Goal: Information Seeking & Learning: Learn about a topic

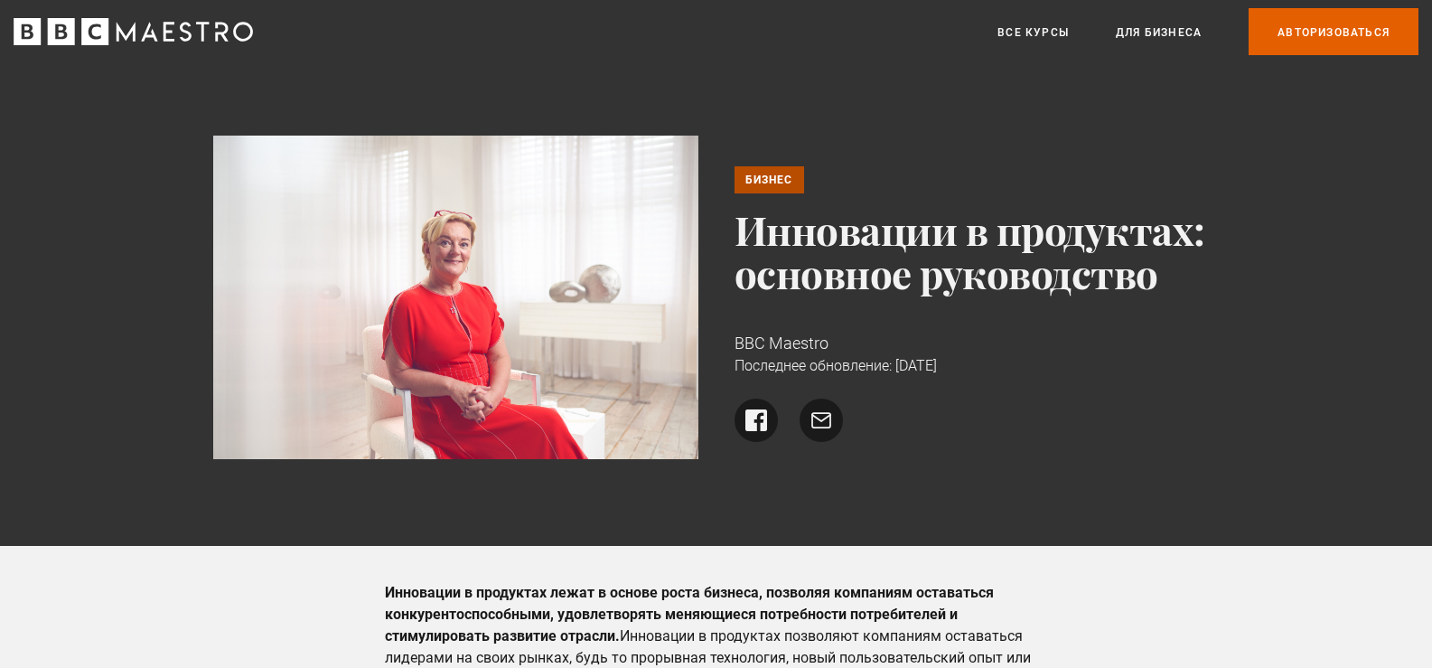
drag, startPoint x: 753, startPoint y: 235, endPoint x: 1195, endPoint y: 273, distance: 443.5
click at [1195, 273] on h1 "Инновации в продуктах: основное руководство" at bounding box center [977, 251] width 485 height 87
copy font "Инновации в продуктах: основное руководство"
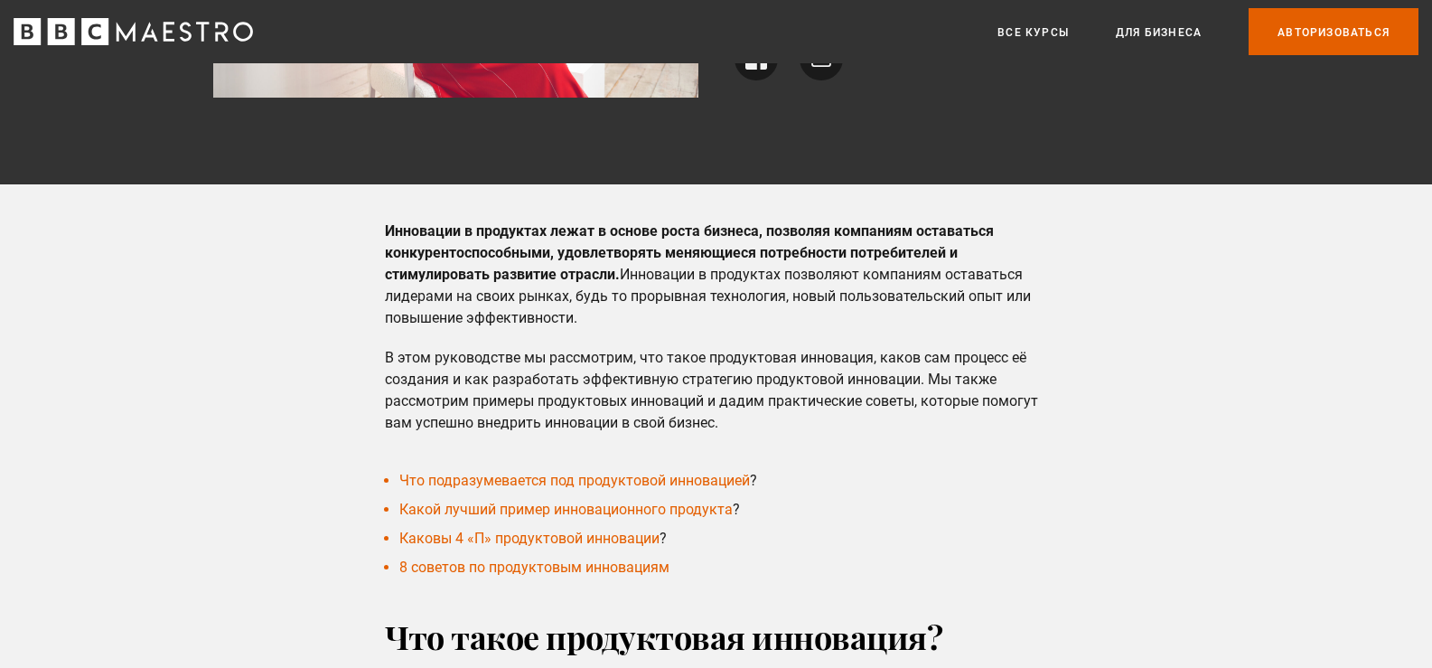
scroll to position [452, 0]
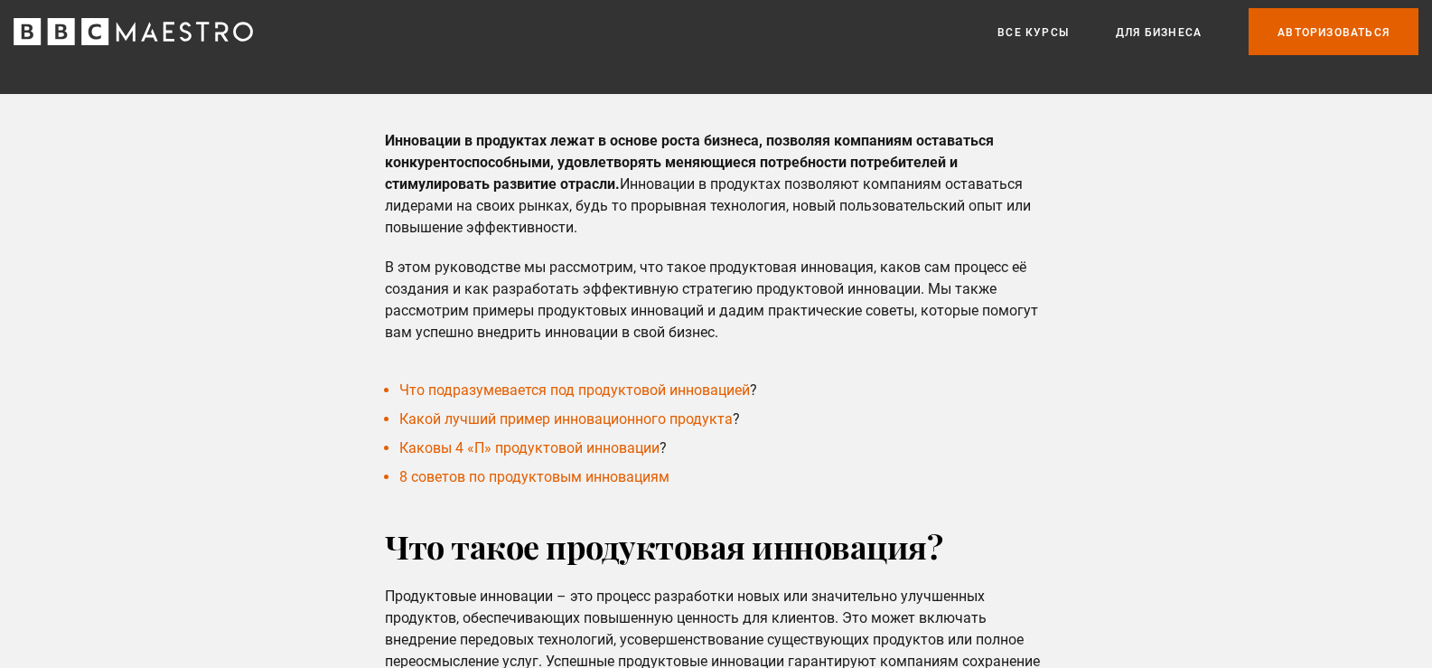
drag, startPoint x: 373, startPoint y: 142, endPoint x: 849, endPoint y: 330, distance: 512.0
click at [849, 330] on div "Инновации в продуктах лежат в основе роста бизнеса, позволяя компаниям оставать…" at bounding box center [716, 236] width 691 height 213
copy div "Loremipsu d sitametco adipi e seddoe tempo incidid, utlabore etdolorem aliquaen…"
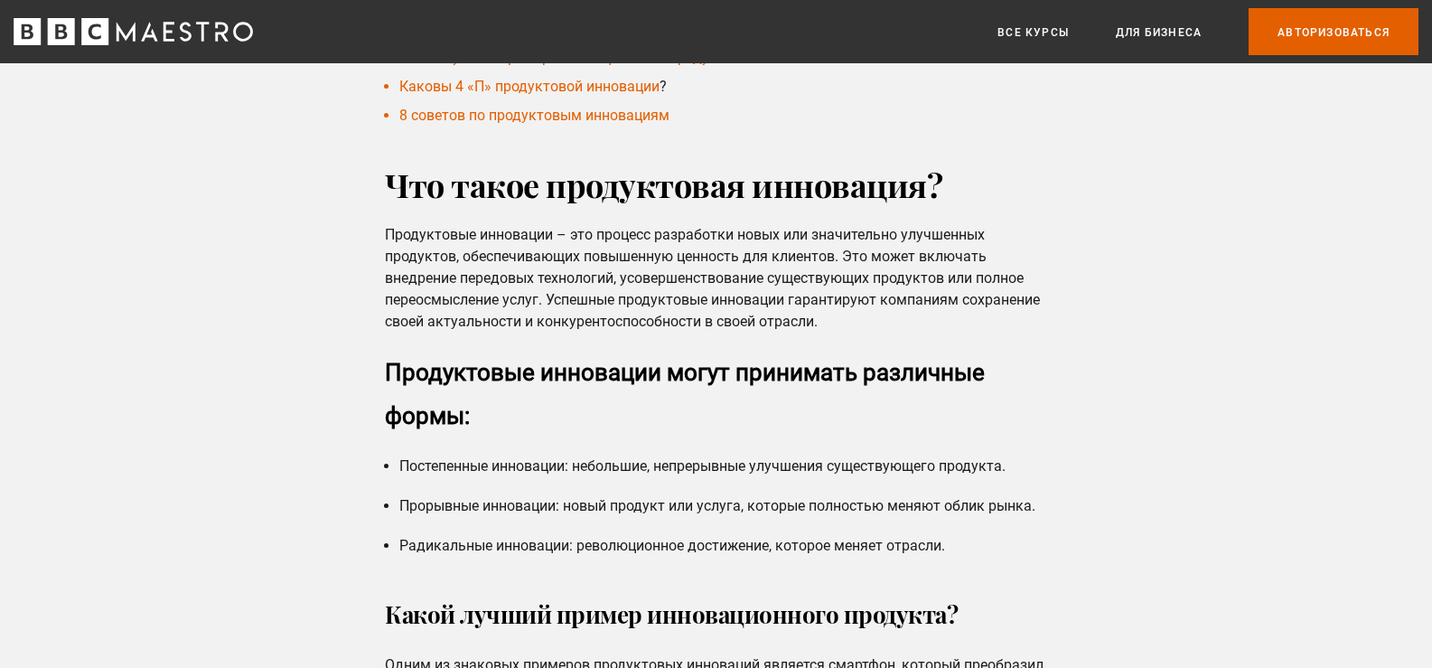
scroll to position [904, 0]
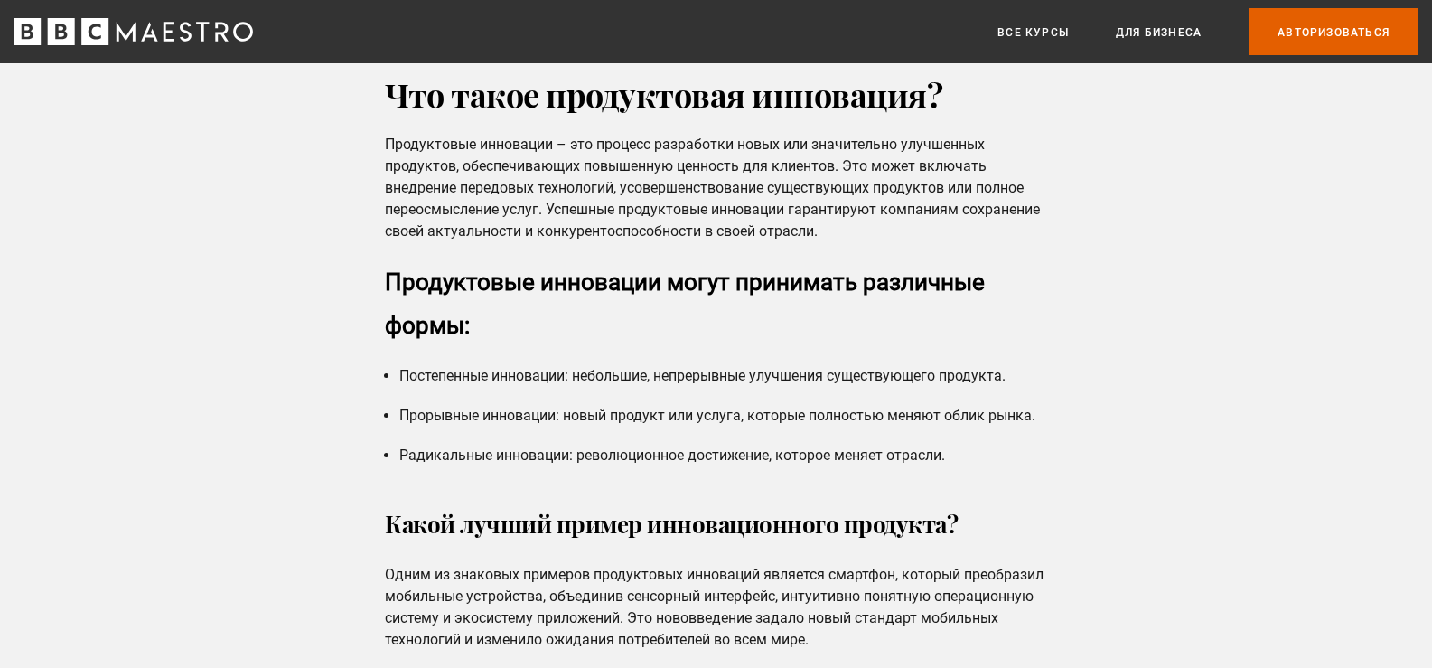
drag, startPoint x: 363, startPoint y: 99, endPoint x: 945, endPoint y: 231, distance: 597.0
copy div "Что такое продуктовая инновация? Продуктовые инновации – это процесс разработки…"
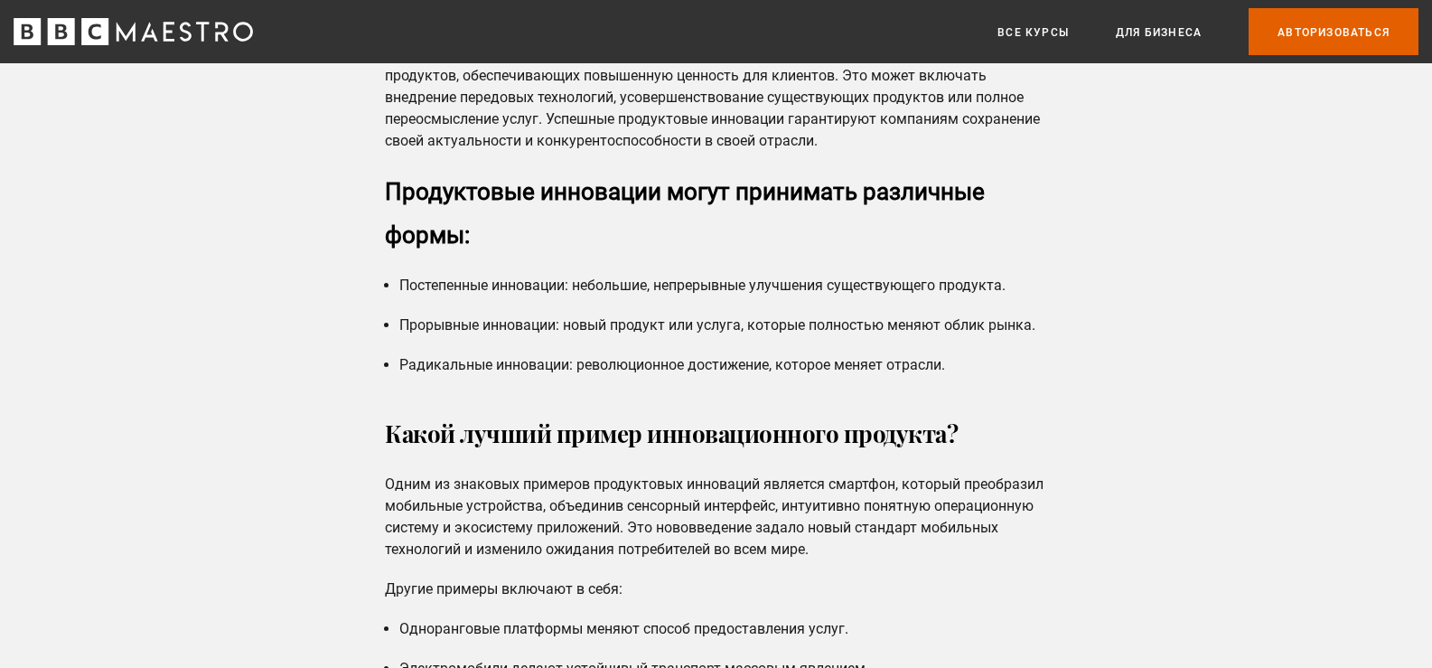
drag, startPoint x: 381, startPoint y: 190, endPoint x: 971, endPoint y: 360, distance: 613.2
click at [971, 360] on div "Что такое продуктовая инновация? Продуктовые инновации – это процесс разработки…" at bounding box center [716, 179] width 691 height 394
copy div "Продуктовые инновации могут принимать различные формы: Постепенные инновации: н…"
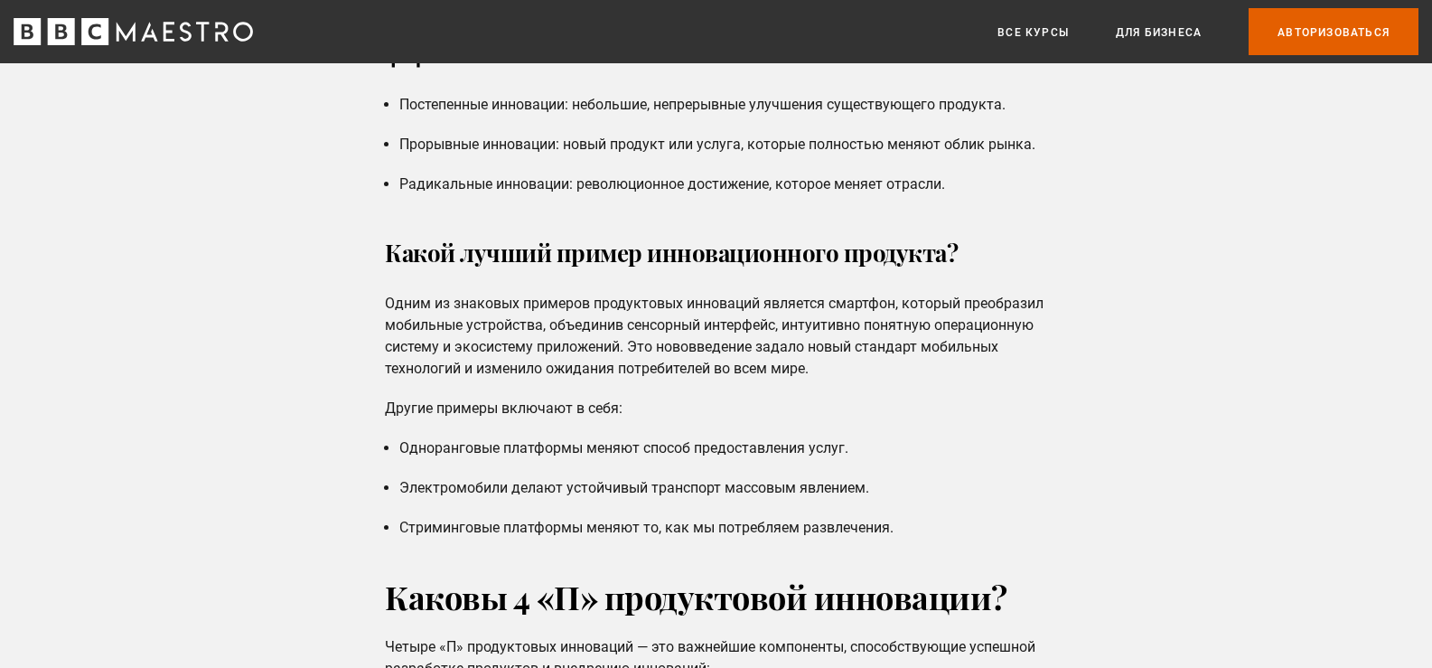
scroll to position [1265, 0]
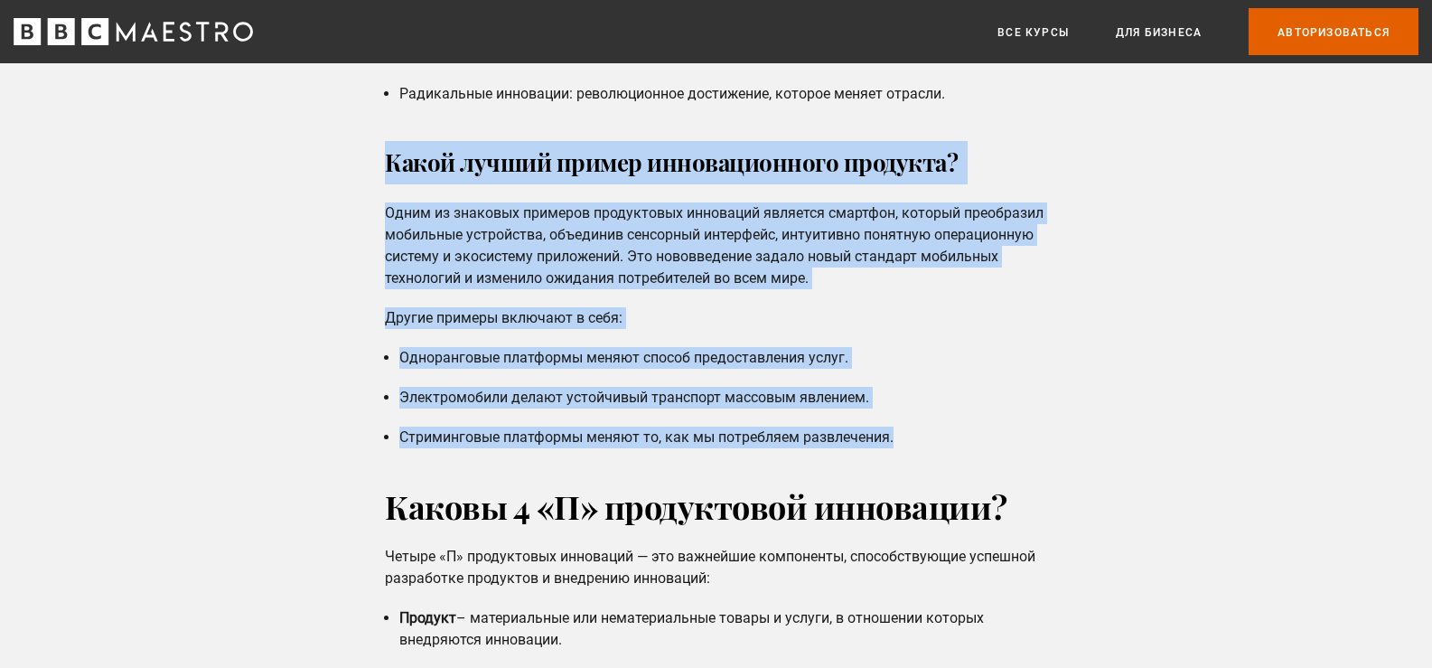
drag, startPoint x: 368, startPoint y: 160, endPoint x: 913, endPoint y: 429, distance: 607.9
copy div "Lorem ipsumd sitame consecteturadi elitsedd? Eiusm te incididu utlabore etdolor…"
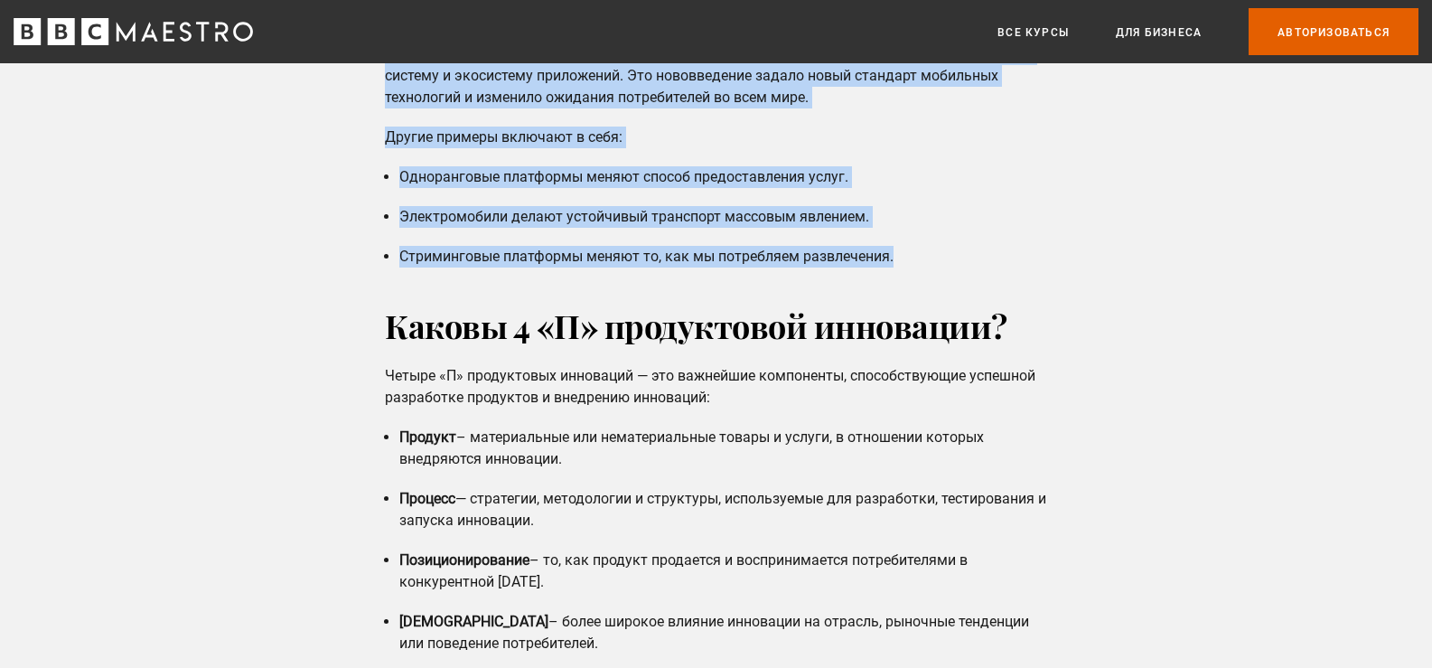
scroll to position [1627, 0]
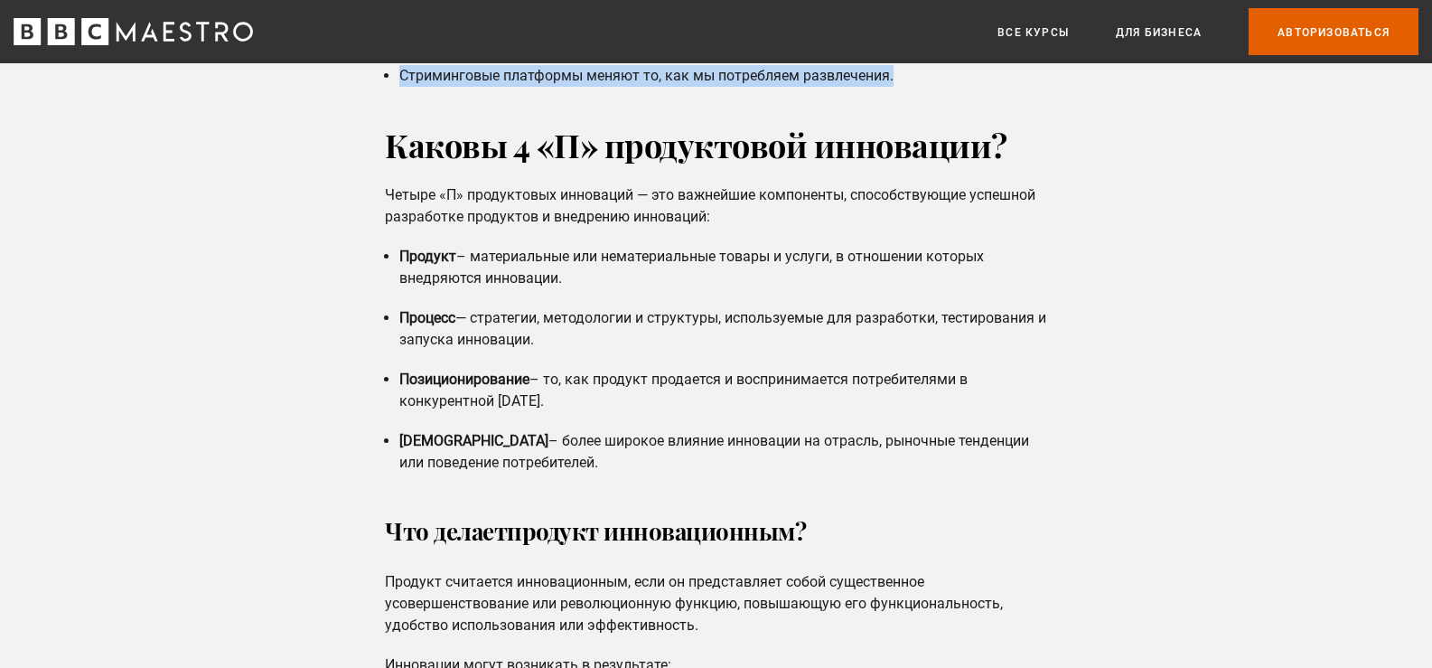
drag, startPoint x: 391, startPoint y: 152, endPoint x: 673, endPoint y: 426, distance: 393.0
click at [696, 459] on div "Каковы 4 «П» продуктовой инновации? Четыре «П» продуктовых инноваций — это важн…" at bounding box center [716, 522] width 691 height 799
copy div "Loremi 0 «D» sitametcons adipiscin? Elitse «D» eiusmodtemp incididun — utl etdo…"
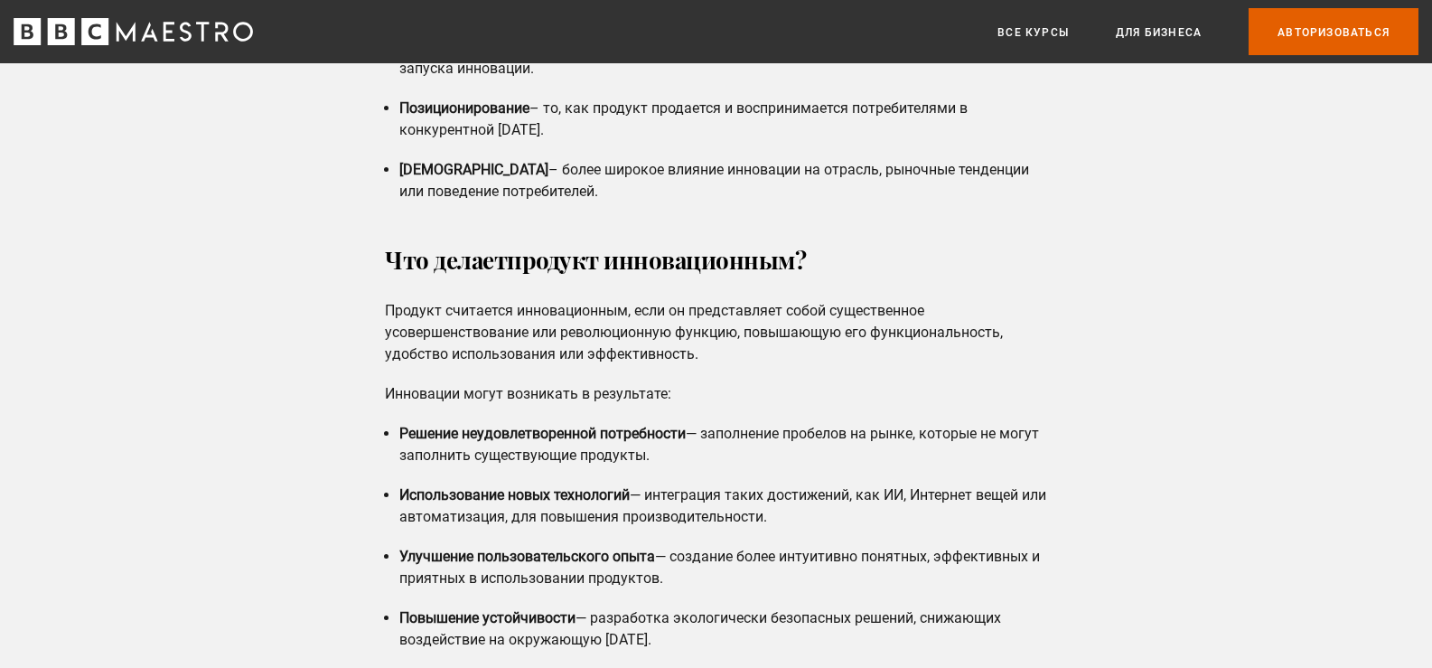
scroll to position [1988, 0]
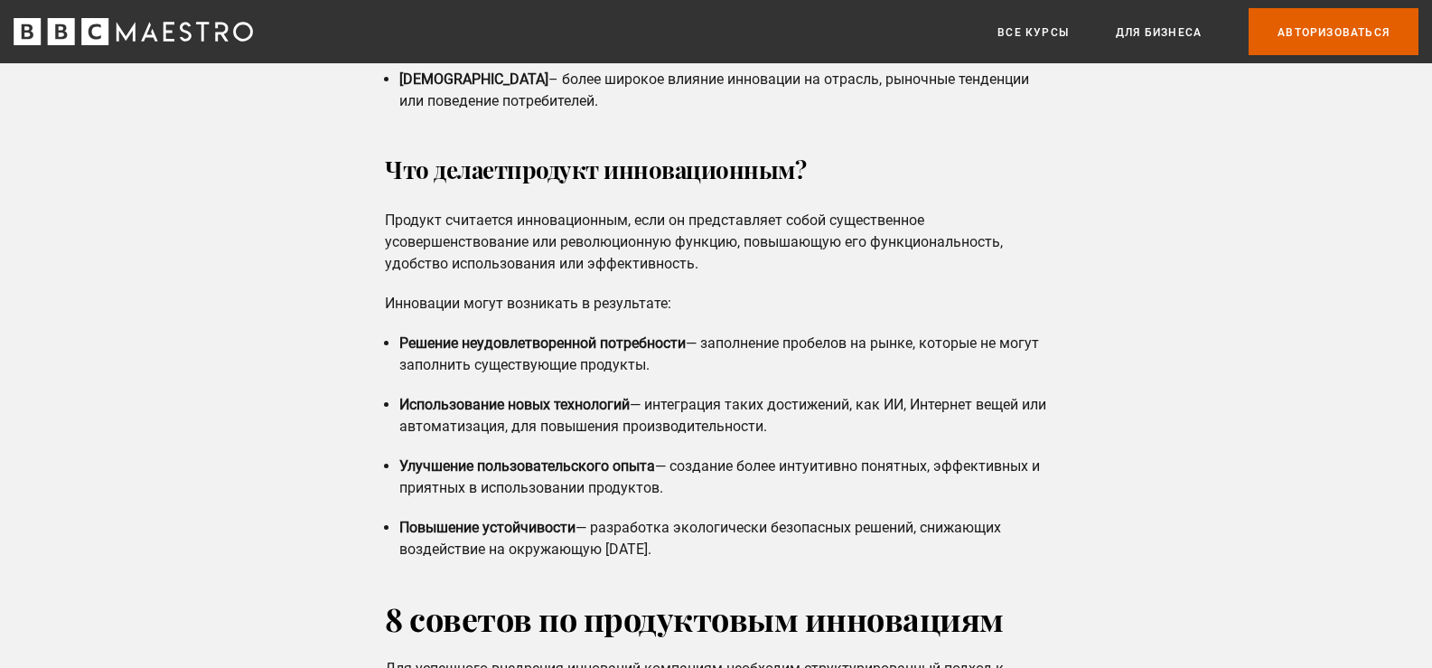
drag, startPoint x: 392, startPoint y: 160, endPoint x: 718, endPoint y: 550, distance: 508.2
click at [718, 550] on div "Каковы 4 «П» продуктовой инновации? Четыре «П» продуктовых инноваций — это важн…" at bounding box center [716, 160] width 691 height 799
copy div "Lor ipsumd sitamet consecteturad? Elitsed doeiusmod temporincidid, utla et dolo…"
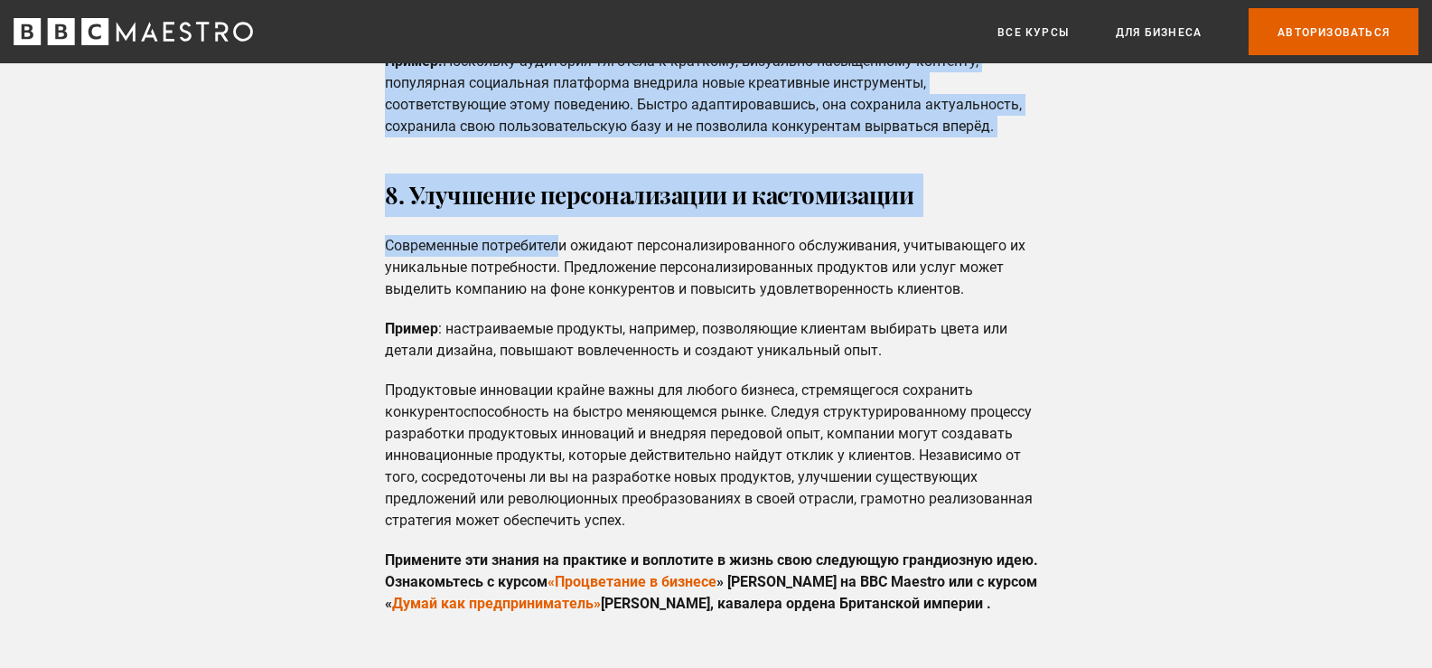
scroll to position [5151, 0]
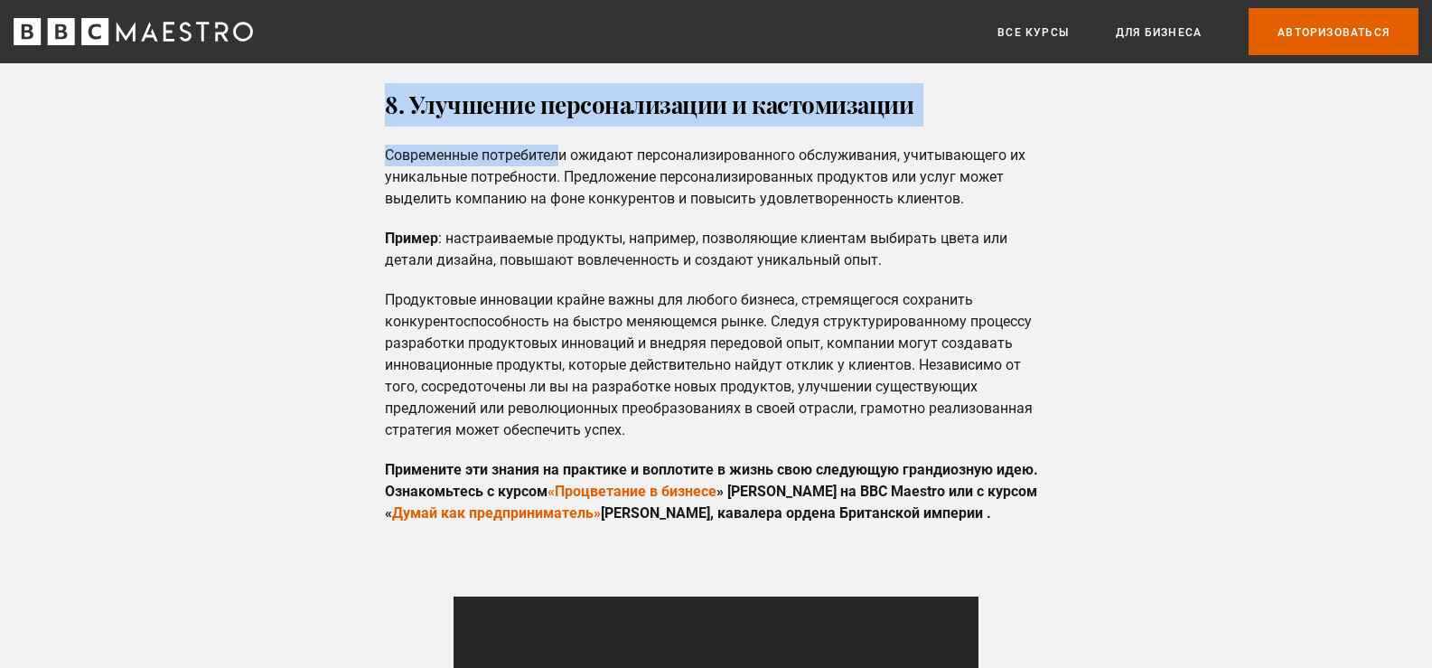
drag, startPoint x: 378, startPoint y: 156, endPoint x: 646, endPoint y: 470, distance: 412.8
copy div "7 loremip do sitametcons adipiscing Eli seddoeius temporinc utlaboree doloremag…"
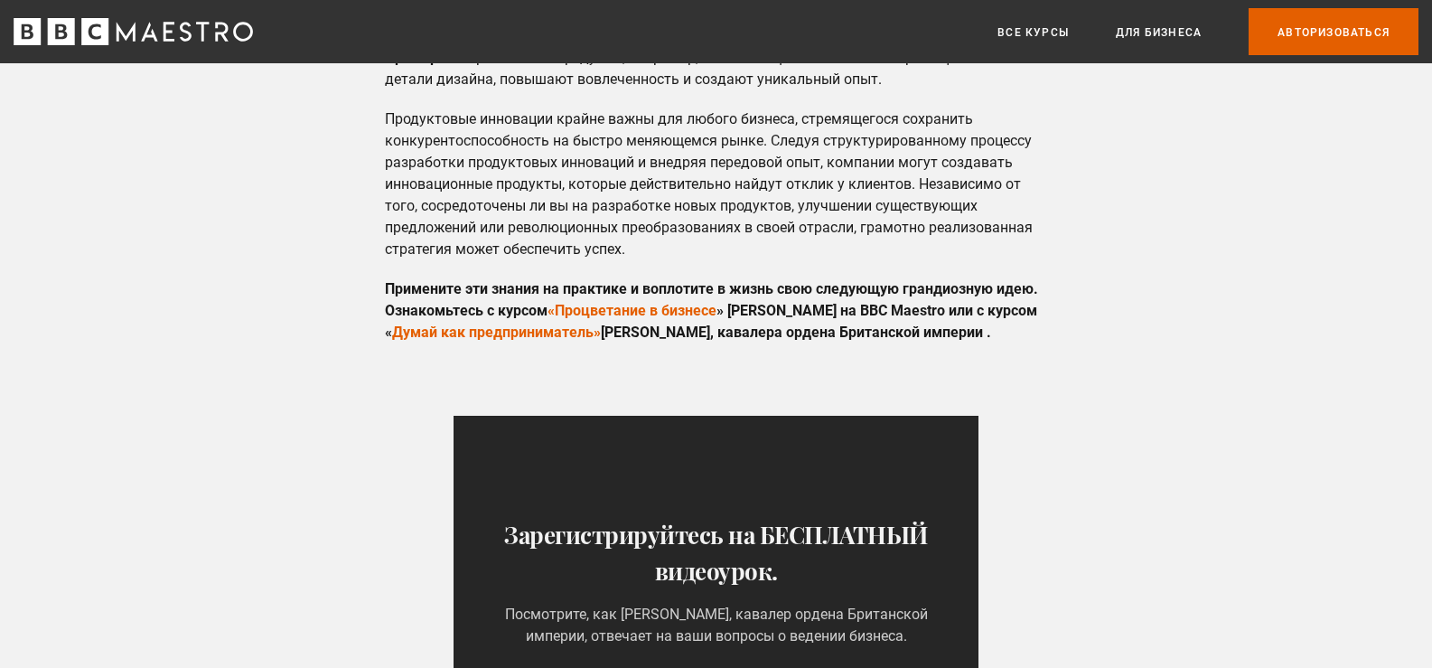
scroll to position [5422, 0]
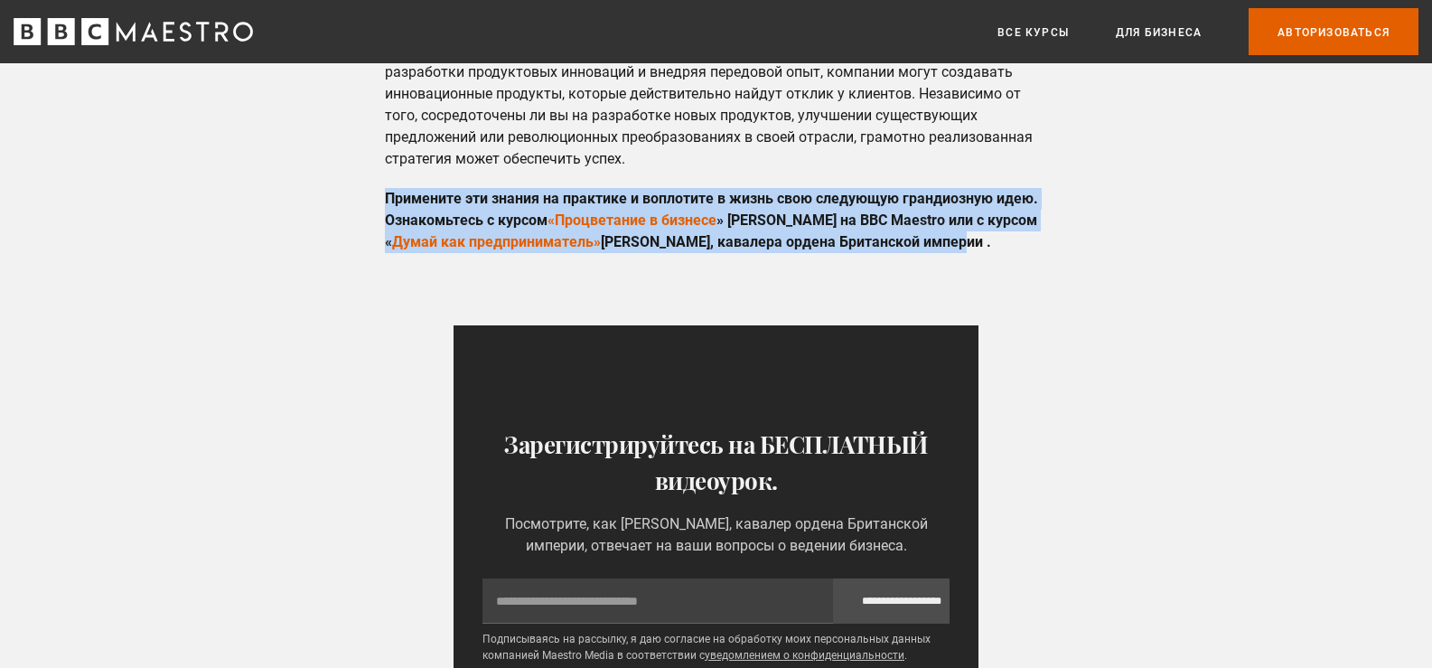
drag, startPoint x: 960, startPoint y: 283, endPoint x: 376, endPoint y: 234, distance: 585.8
copy p "Примените эти знания на практике и воплотите в жизнь свою следующую грандиозную…"
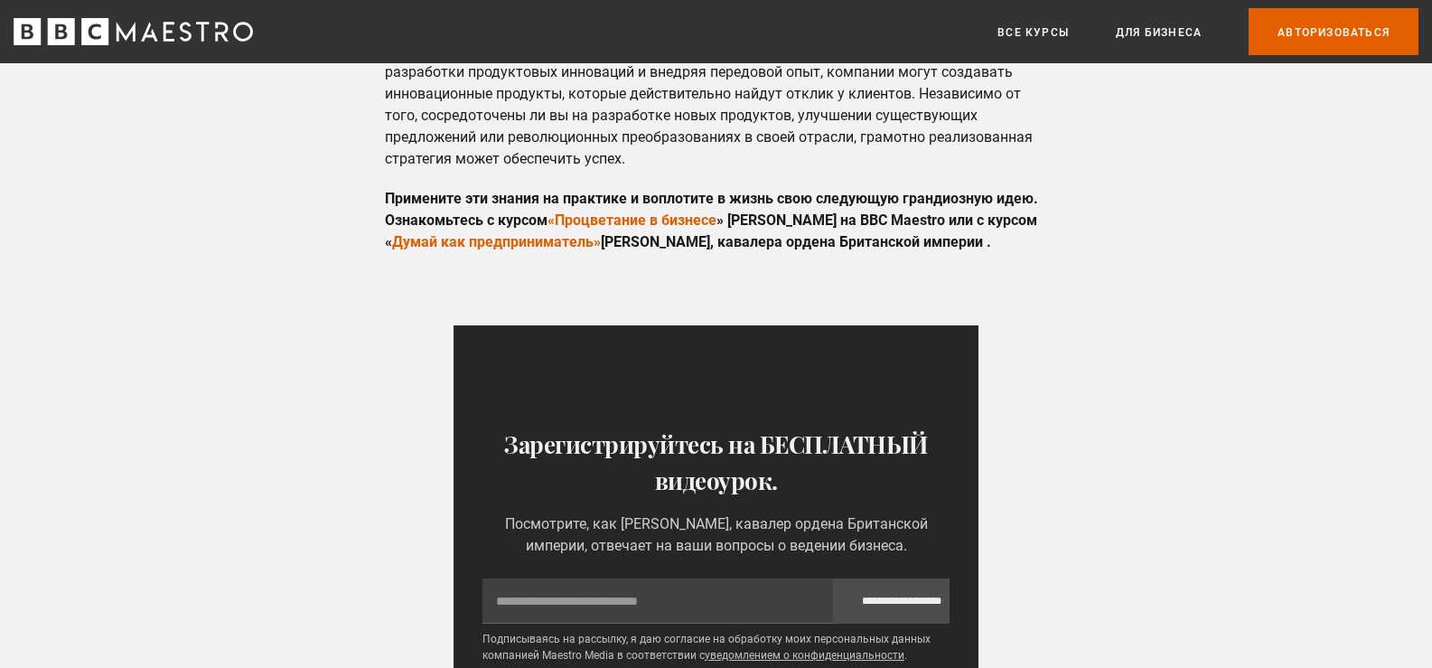
click at [489, 250] on font "Думай как предприниматель»" at bounding box center [496, 241] width 209 height 17
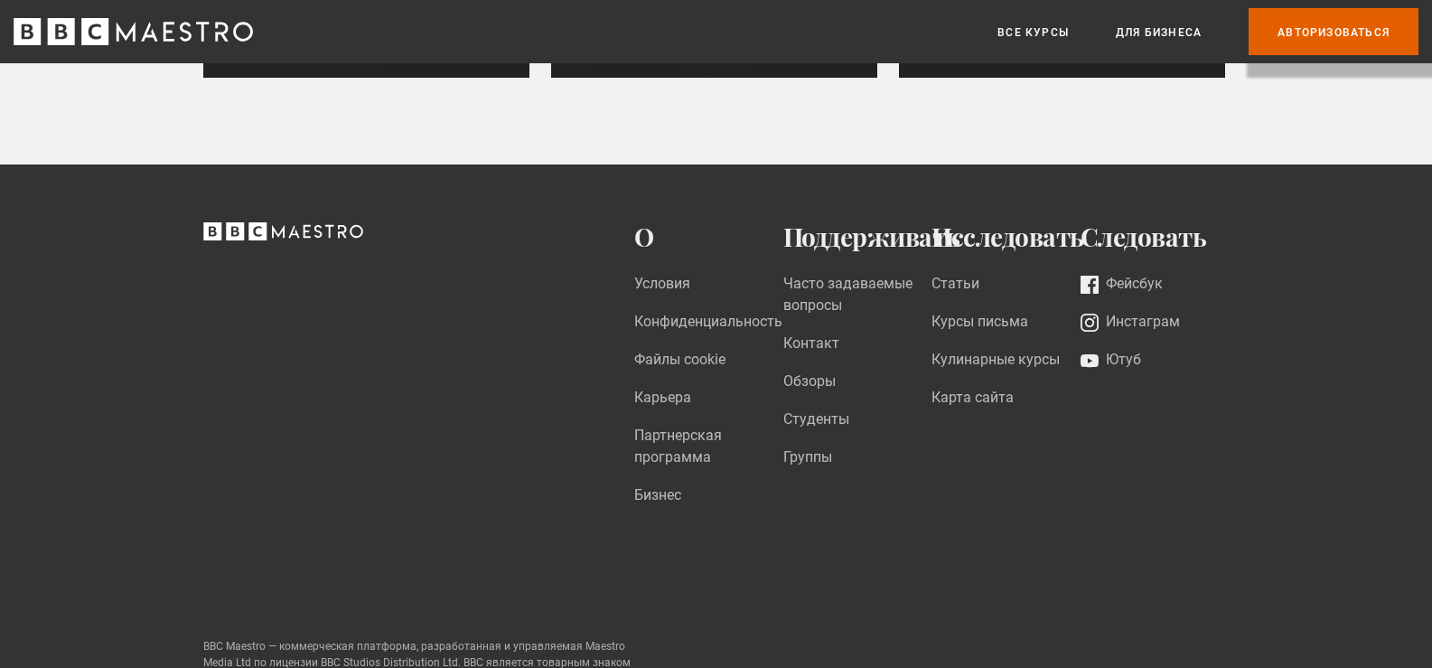
scroll to position [6802, 0]
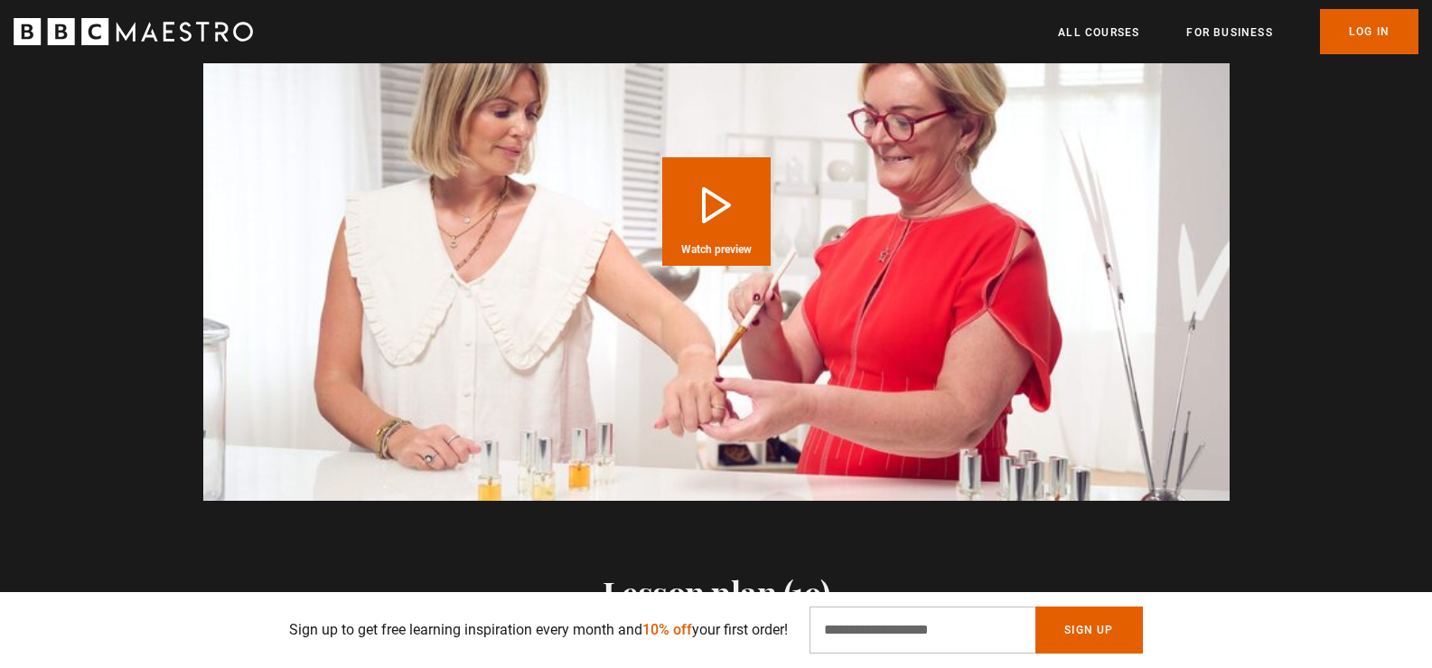
scroll to position [1717, 0]
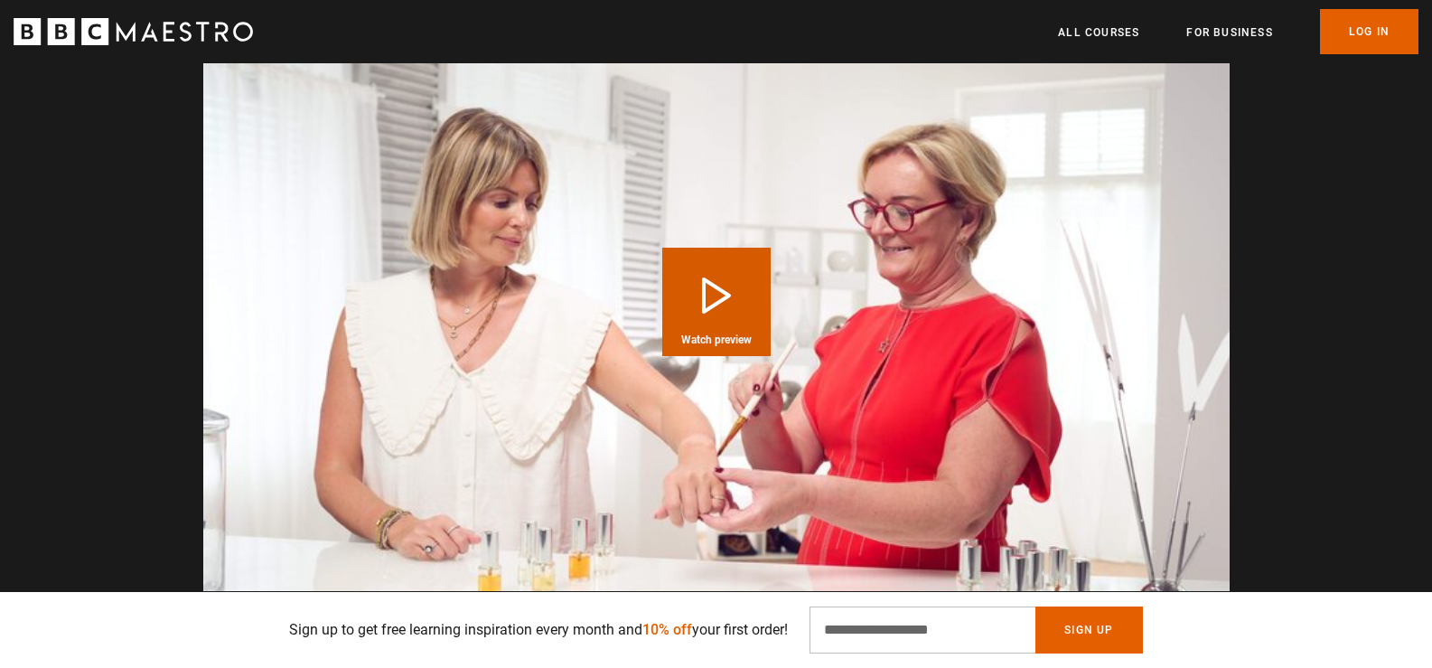
click at [700, 248] on button "Play Course overview for Think Like an Entrepreneur with Jo Malone CBE Watch pr…" at bounding box center [716, 302] width 108 height 108
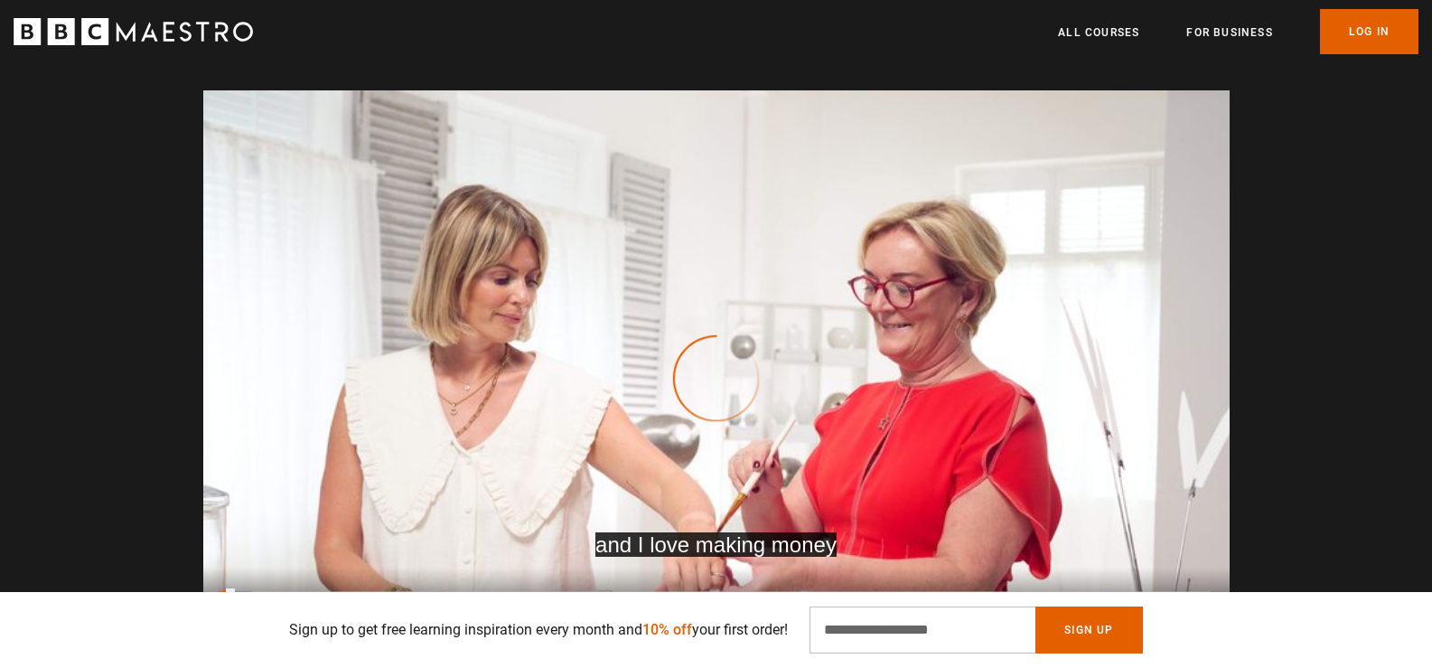
scroll to position [0, 2131]
